Goal: Download file/media

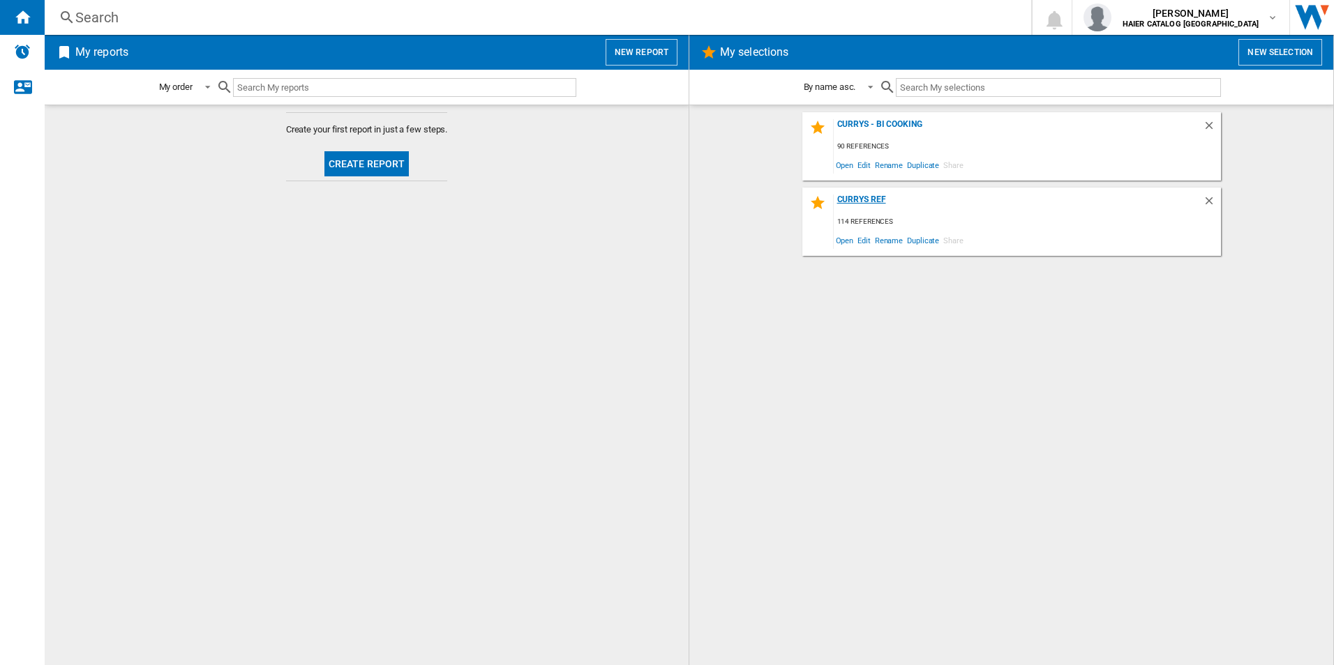
click at [874, 198] on div "Currys Ref" at bounding box center [1018, 204] width 369 height 19
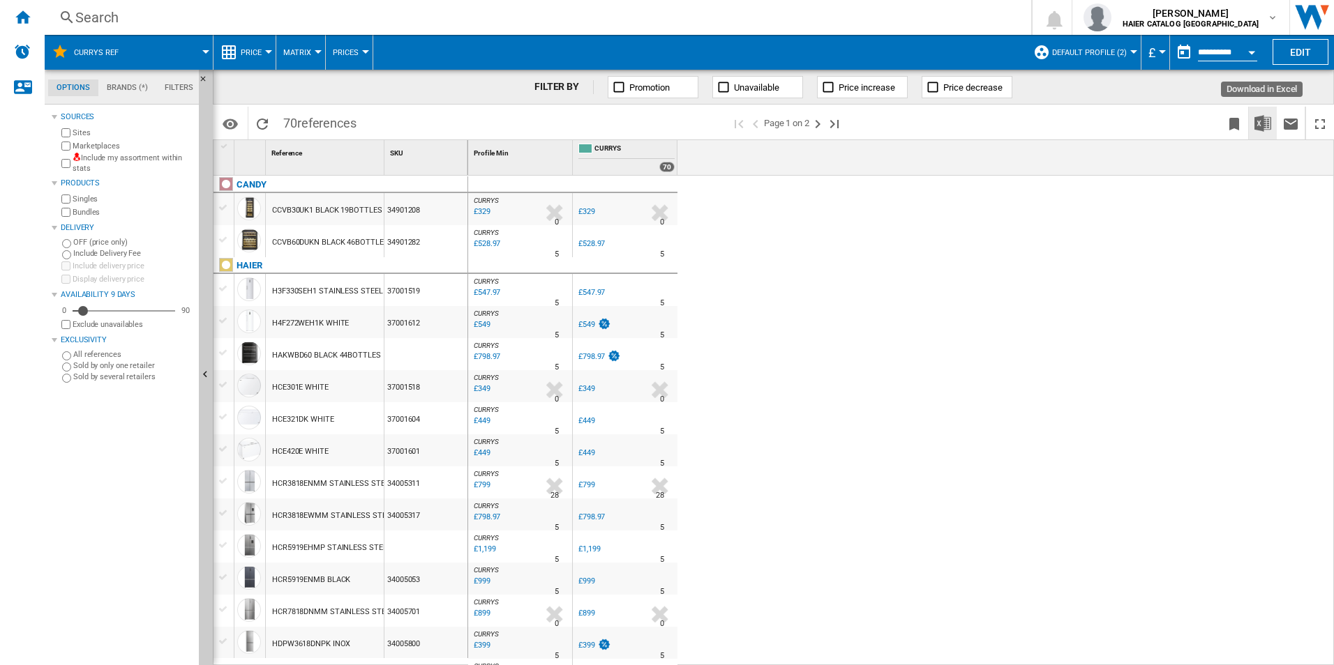
click at [1264, 121] on img "Download in Excel" at bounding box center [1262, 123] width 17 height 17
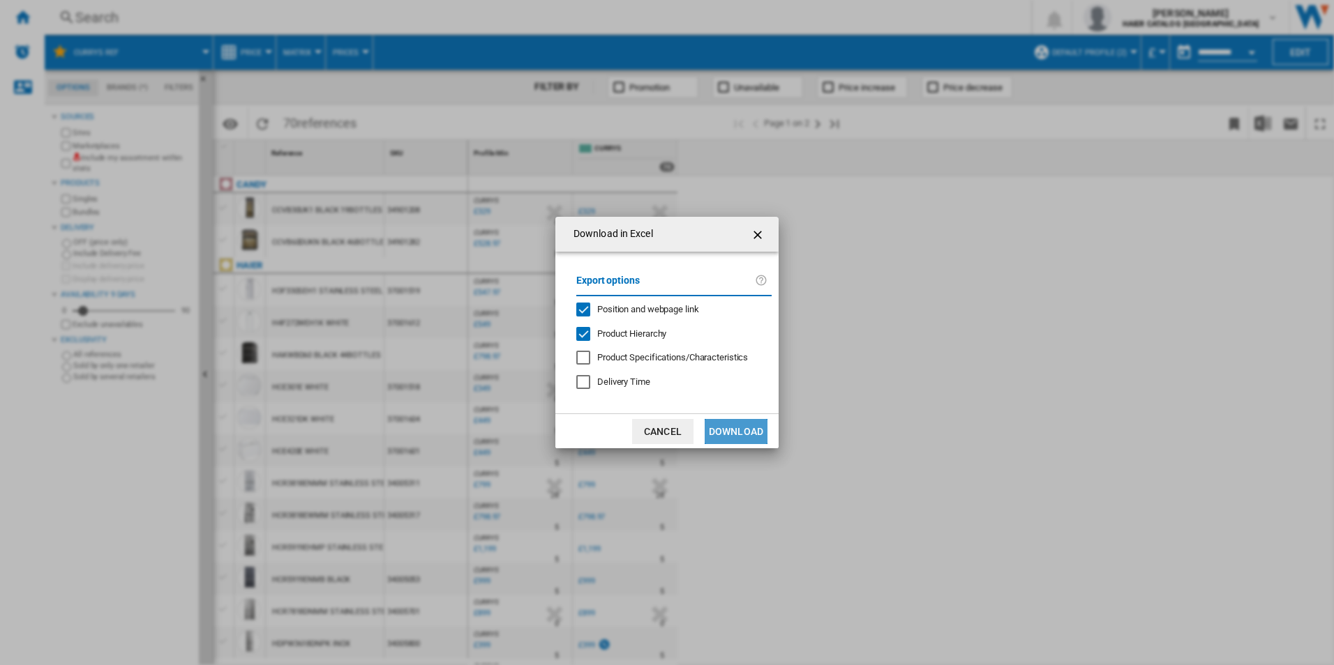
click at [746, 425] on button "Download" at bounding box center [736, 431] width 63 height 25
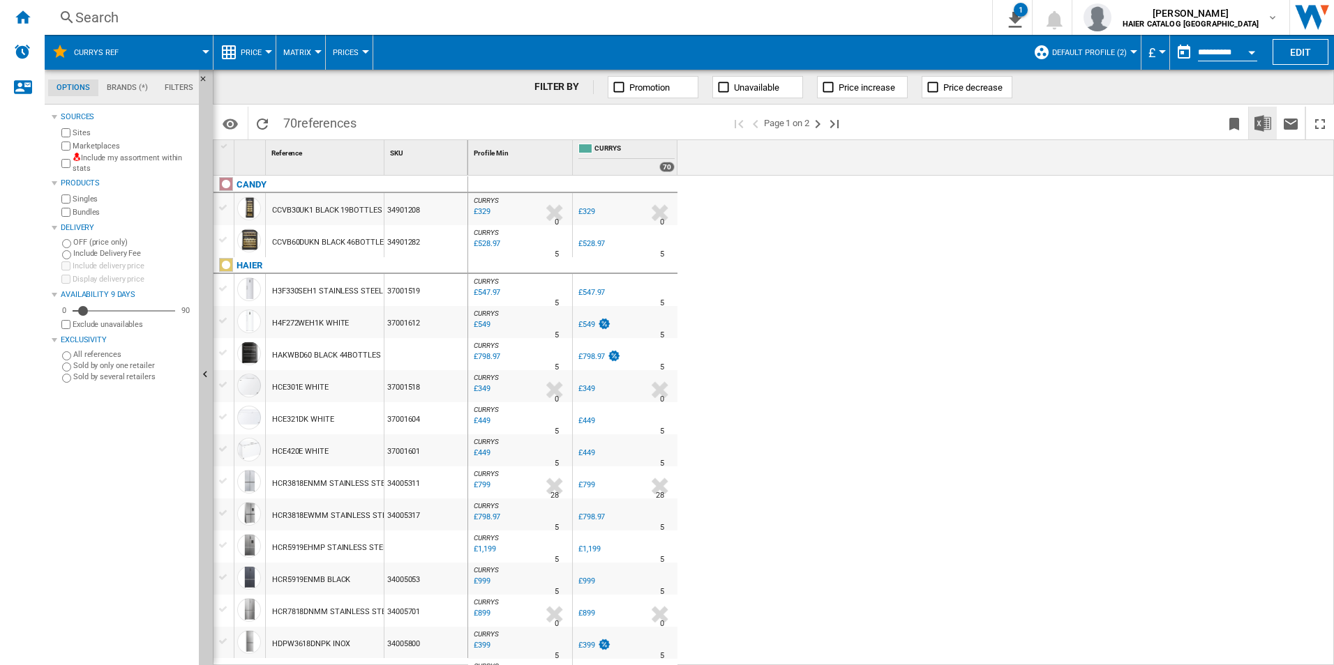
drag, startPoint x: 1181, startPoint y: 184, endPoint x: 1268, endPoint y: 121, distance: 107.4
click at [1181, 184] on div "CURRYS : -1.0 % £329 % N/A 0 CURRYS : -1.0 % £329 % N/A 0" at bounding box center [901, 421] width 866 height 490
click at [1251, 51] on div "Open calendar" at bounding box center [1251, 52] width 7 height 3
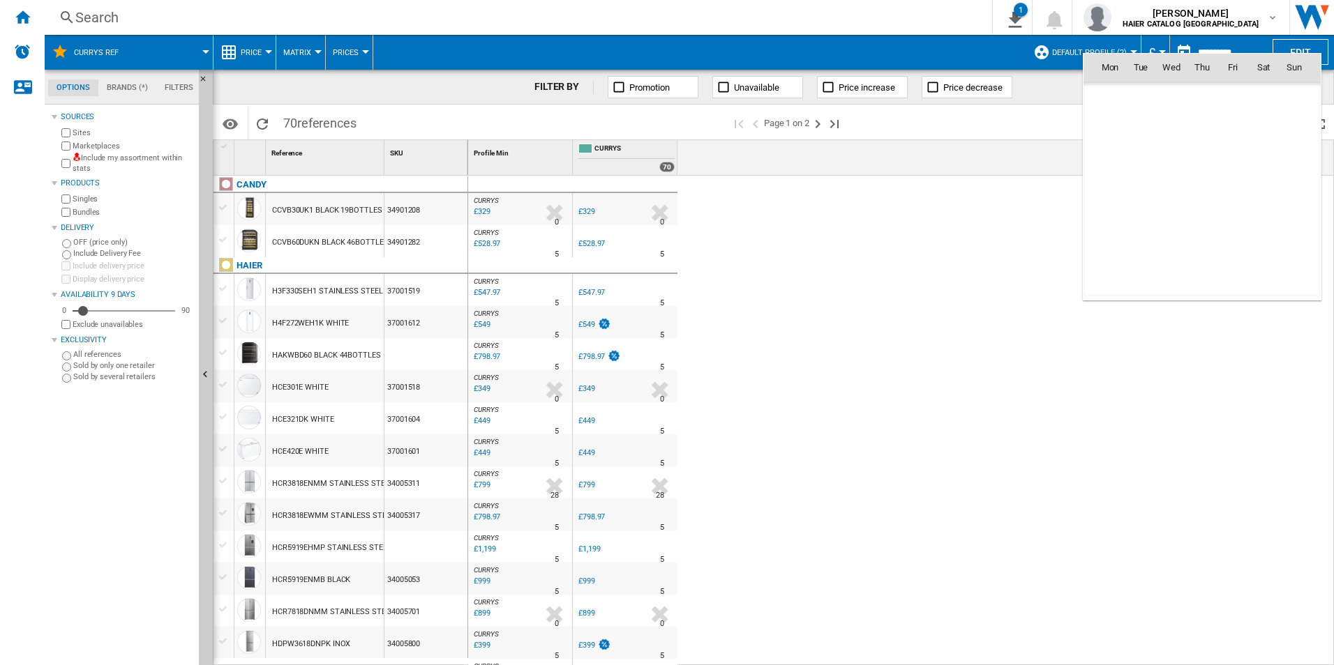
scroll to position [6655, 0]
click at [1257, 128] on span "9" at bounding box center [1263, 128] width 28 height 28
type input "**********"
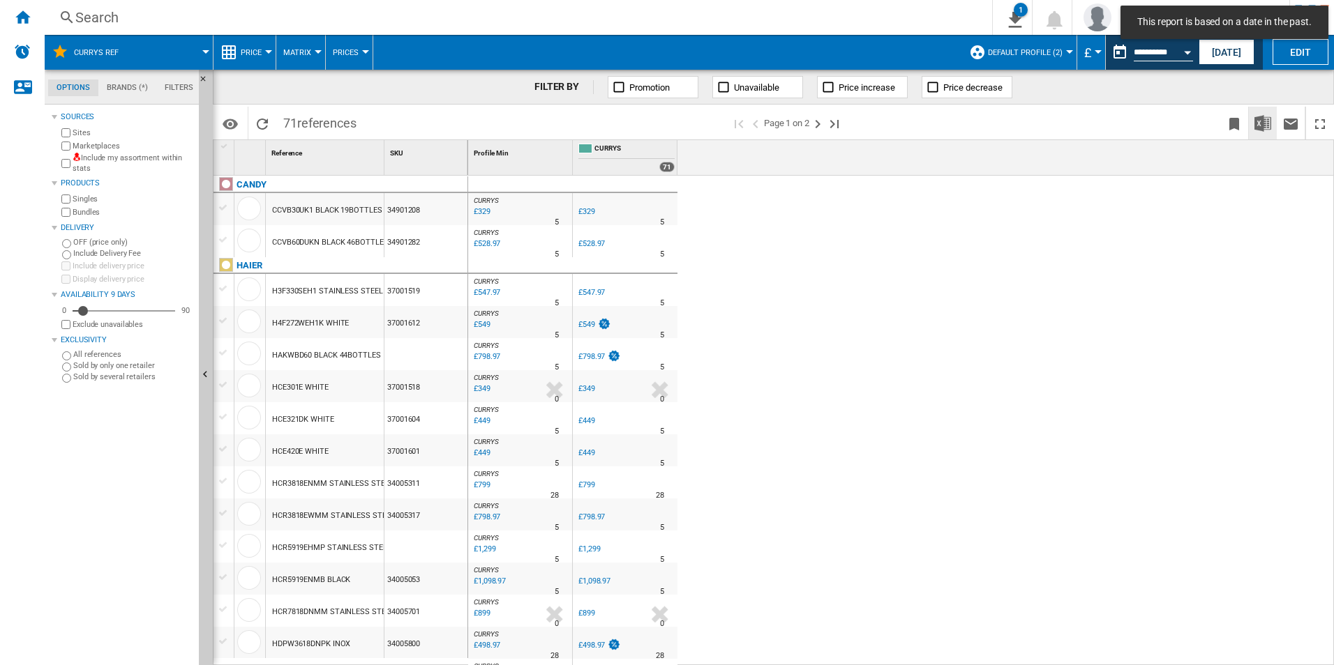
click at [1265, 124] on img "Download in Excel" at bounding box center [1262, 123] width 17 height 17
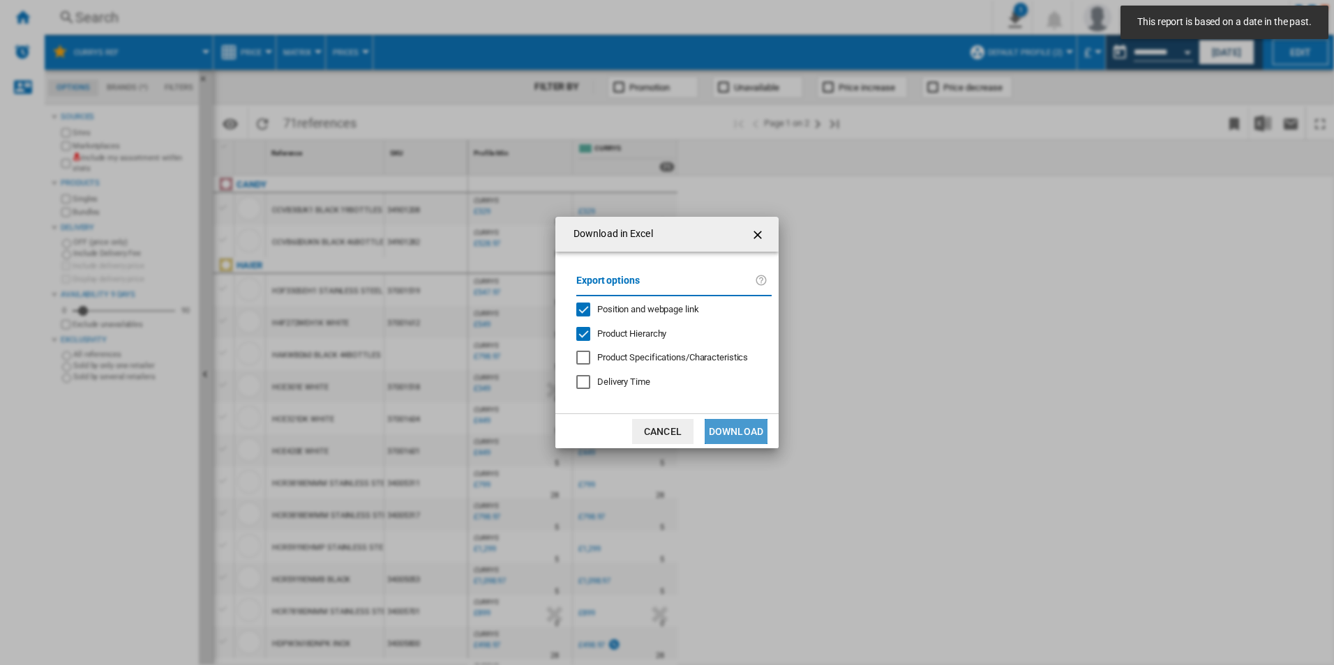
click at [761, 434] on button "Download" at bounding box center [736, 431] width 63 height 25
